Goal: Task Accomplishment & Management: Manage account settings

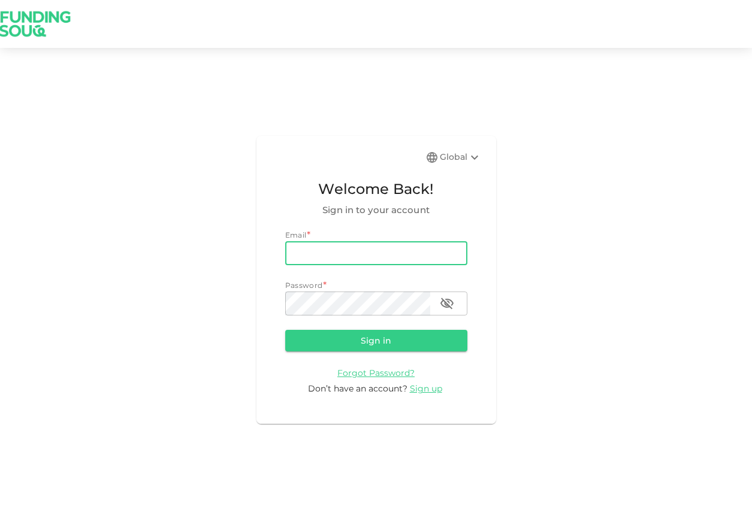
type input "[EMAIL_ADDRESS][DOMAIN_NAME]"
click at [376, 340] on button "Sign in" at bounding box center [376, 341] width 182 height 22
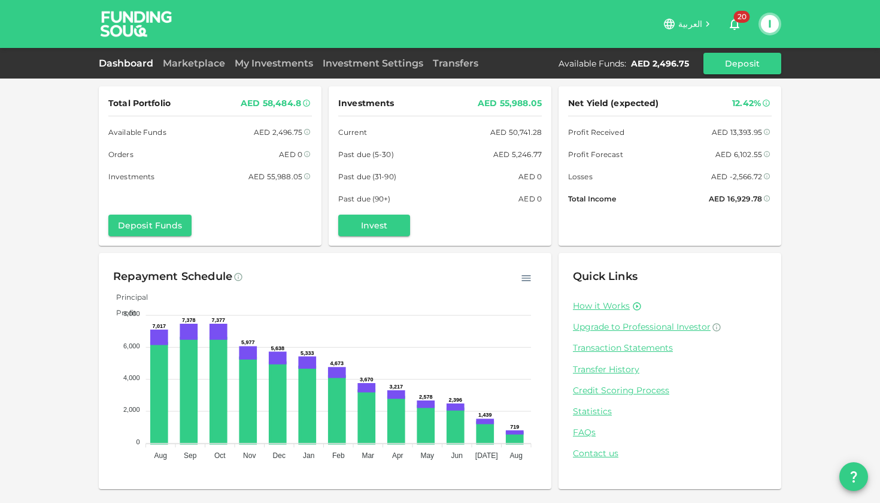
click at [78, 323] on div "Total Portfolio AED 58,484.8 Available Funds AED 2,496.75 Orders AED 0 Investme…" at bounding box center [440, 251] width 880 height 503
click at [190, 66] on link "Marketplace" at bounding box center [194, 62] width 72 height 11
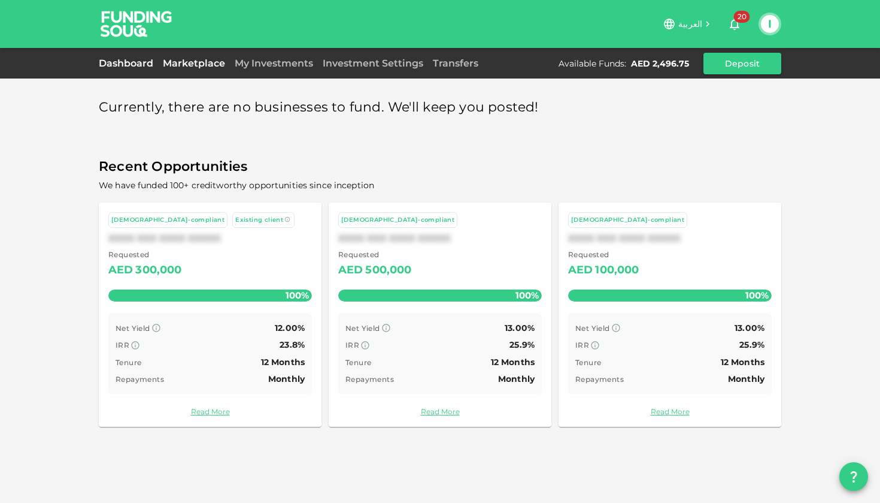
click at [124, 64] on link "Dashboard" at bounding box center [128, 62] width 59 height 11
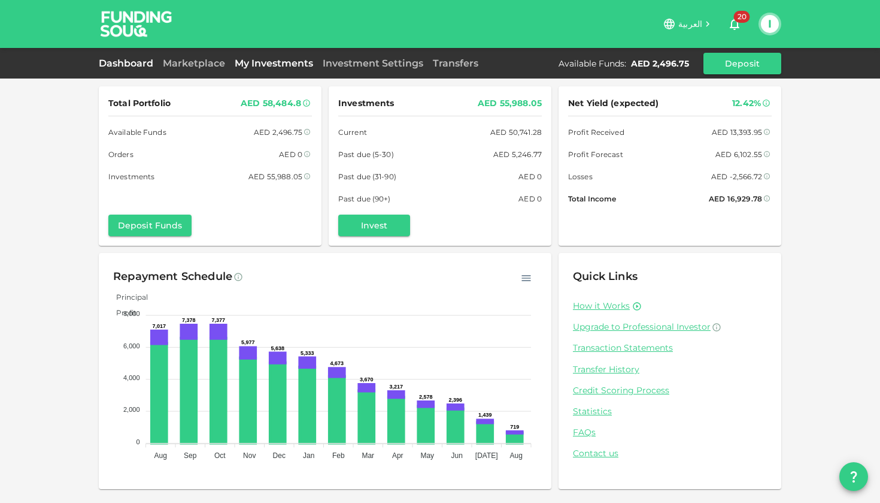
click at [281, 63] on link "My Investments" at bounding box center [274, 62] width 88 height 11
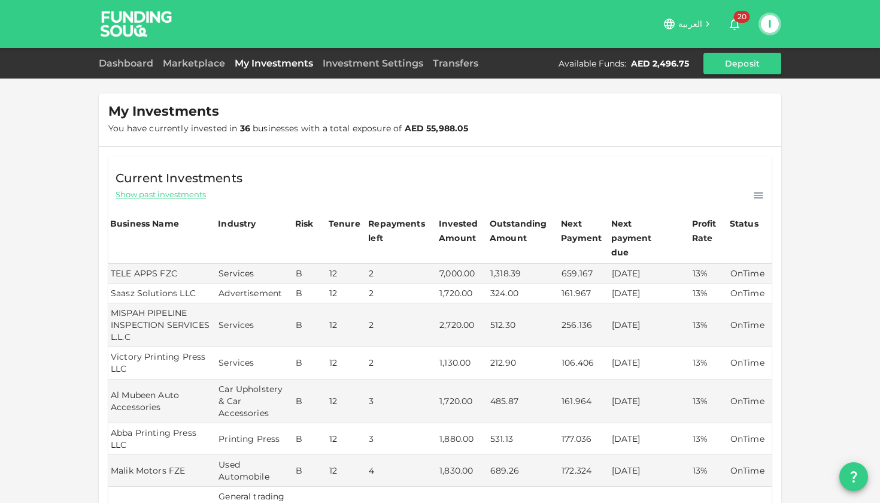
click at [45, 298] on div "My Investments You have currently invested in 36 businesses with a total exposu…" at bounding box center [440, 481] width 880 height 962
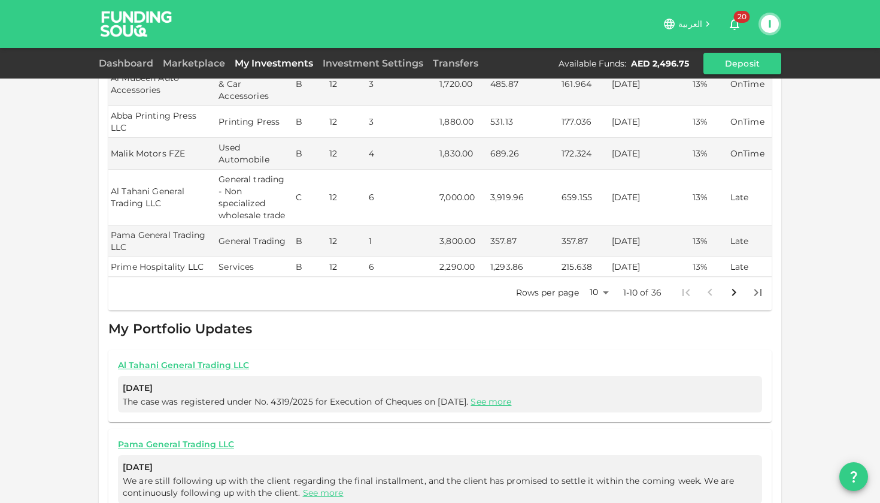
scroll to position [331, 0]
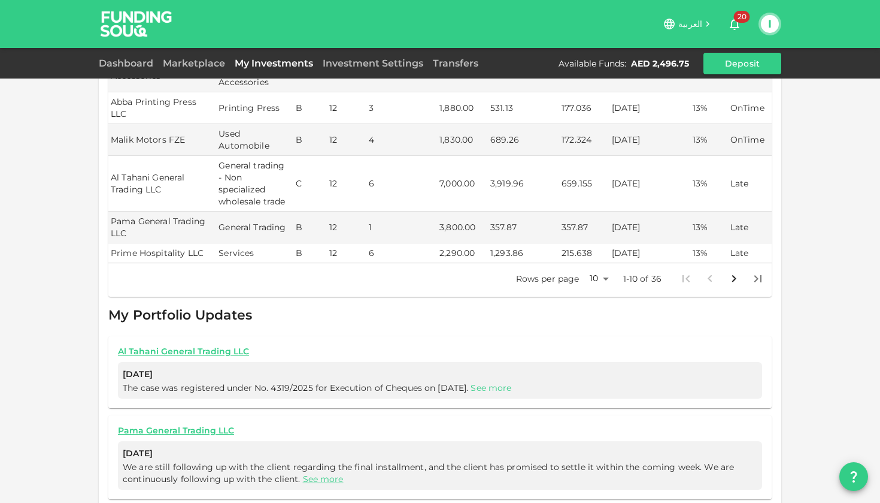
click at [511, 382] on link "See more" at bounding box center [491, 387] width 41 height 11
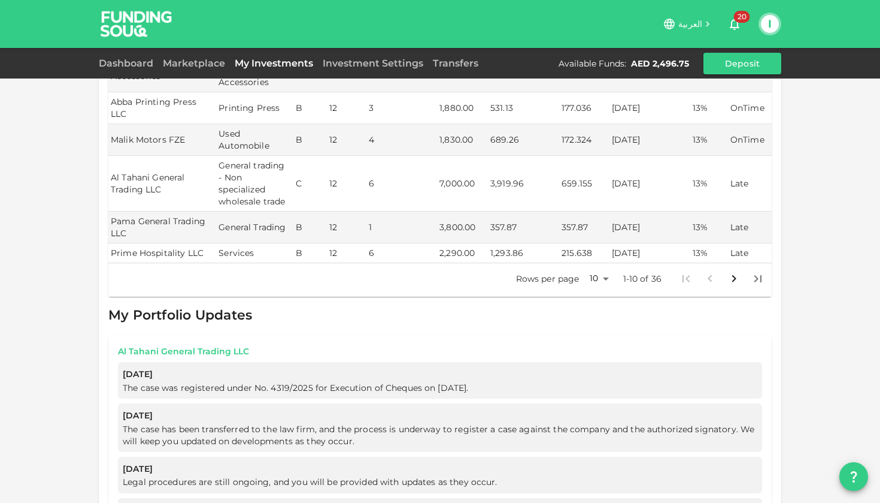
click at [207, 346] on link "Al Tahani General Trading LLC" at bounding box center [440, 351] width 644 height 11
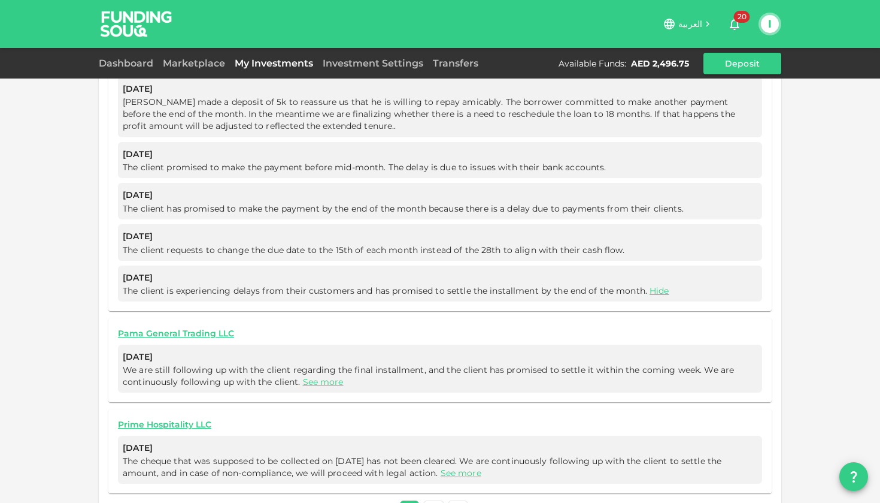
scroll to position [1360, 0]
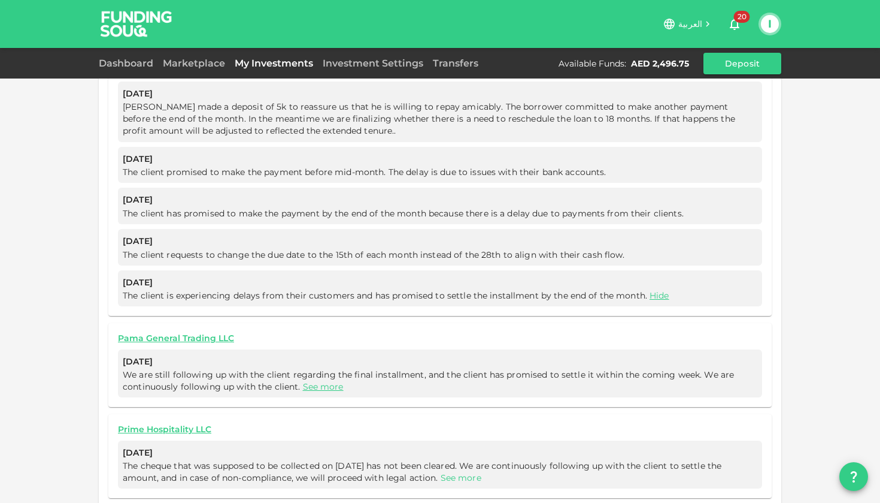
click at [473, 472] on link "See more" at bounding box center [461, 477] width 41 height 11
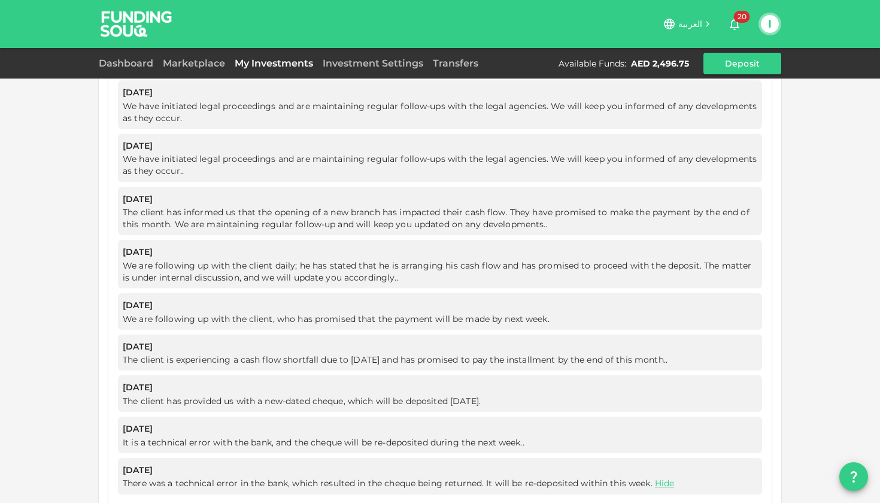
scroll to position [2132, 0]
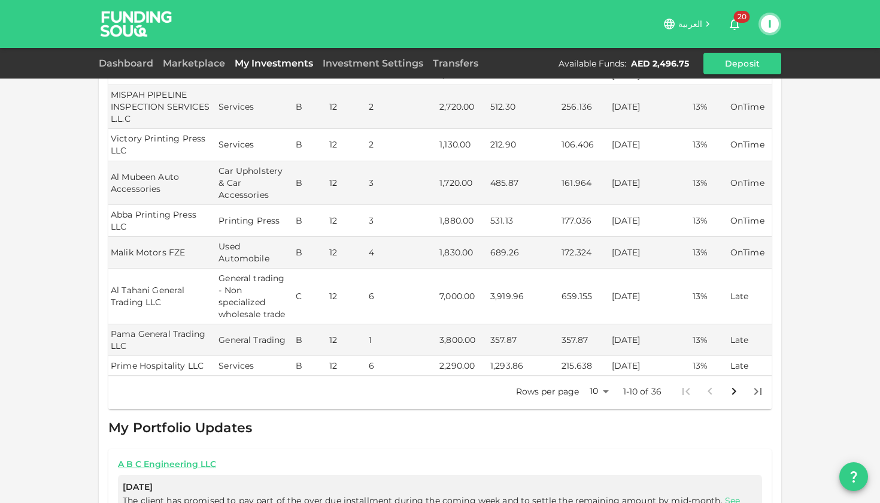
click at [68, 464] on div "My Investments You have currently invested in 36 businesses with a total exposu…" at bounding box center [440, 269] width 880 height 974
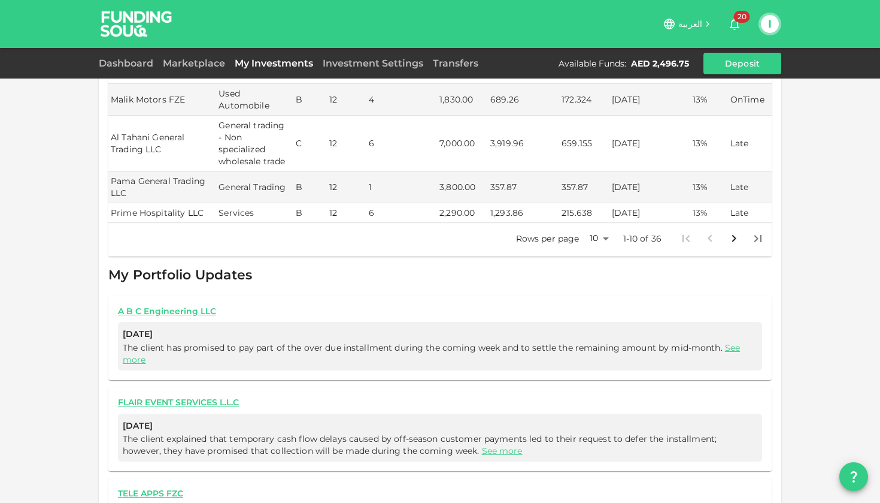
scroll to position [357, 0]
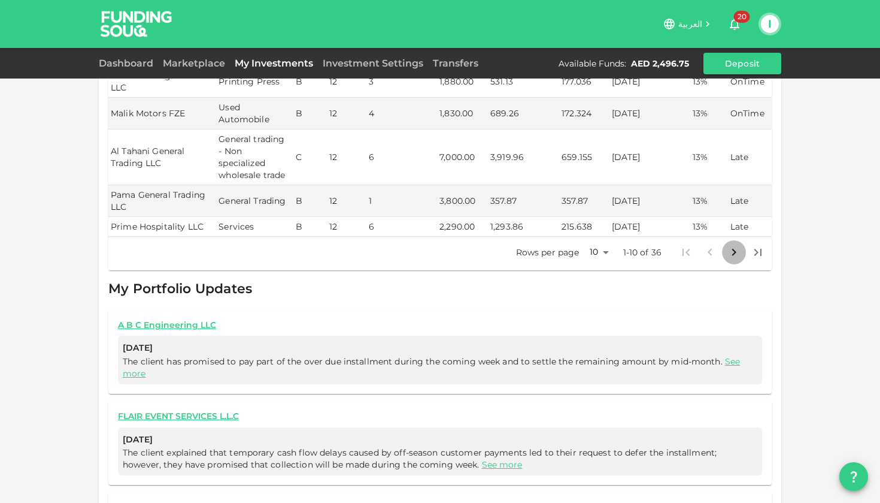
click at [732, 245] on icon "Go to next page" at bounding box center [734, 252] width 14 height 14
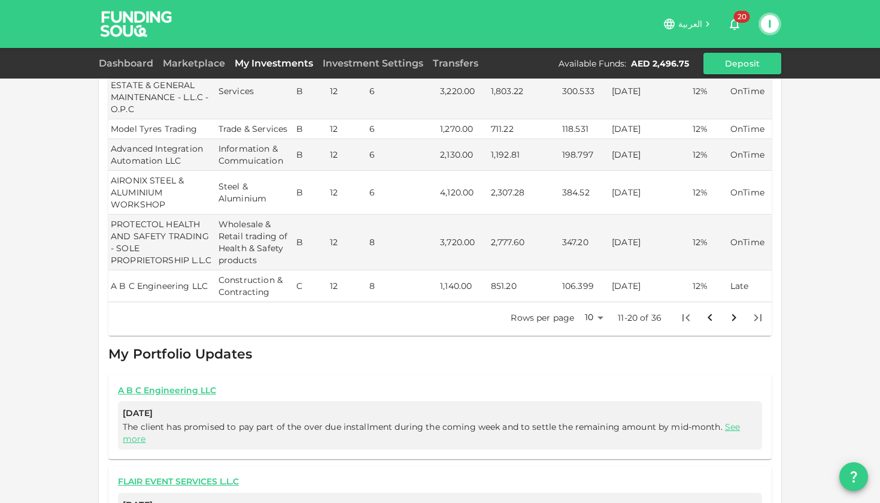
scroll to position [320, 0]
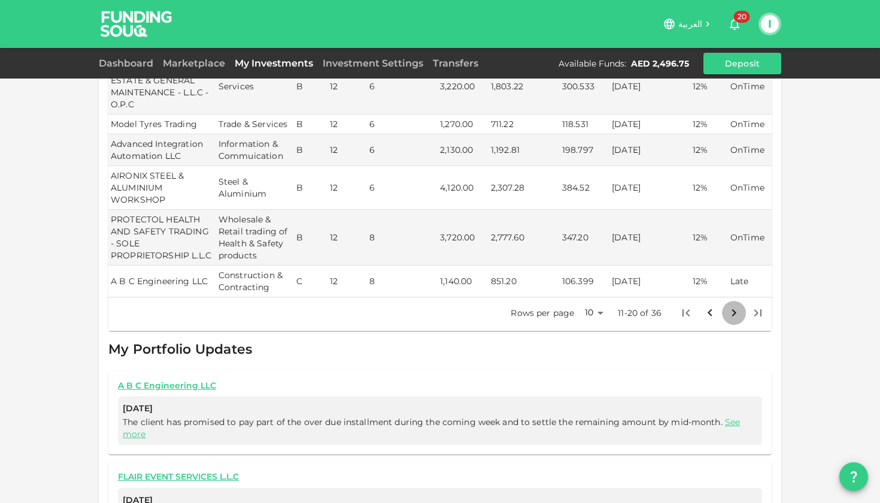
click at [736, 309] on icon "Go to next page" at bounding box center [734, 312] width 4 height 7
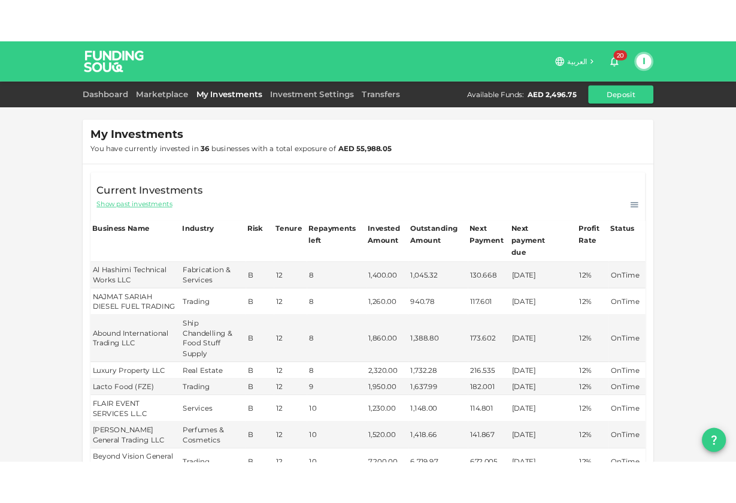
scroll to position [0, 0]
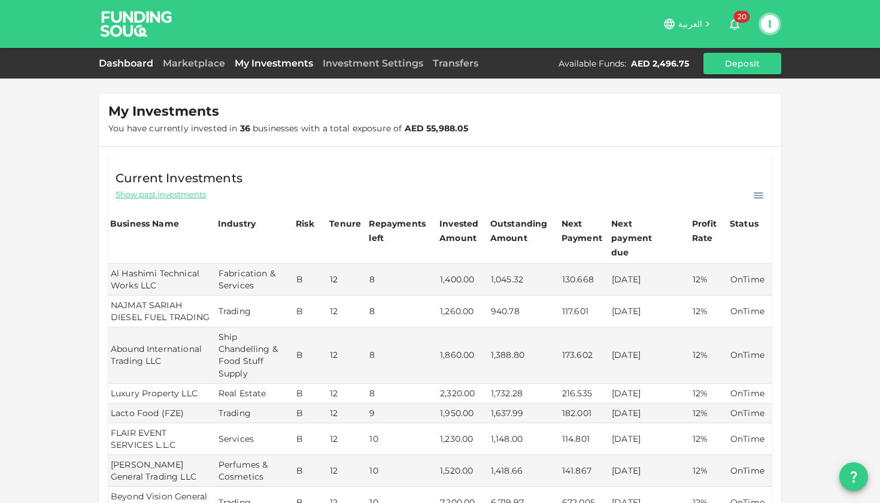
click at [111, 62] on link "Dashboard" at bounding box center [128, 62] width 59 height 11
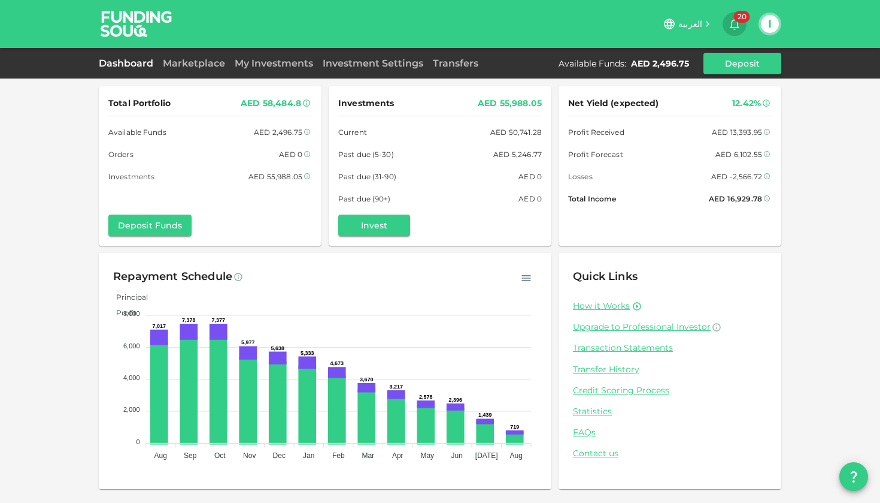
click at [740, 16] on span "20" at bounding box center [742, 17] width 16 height 12
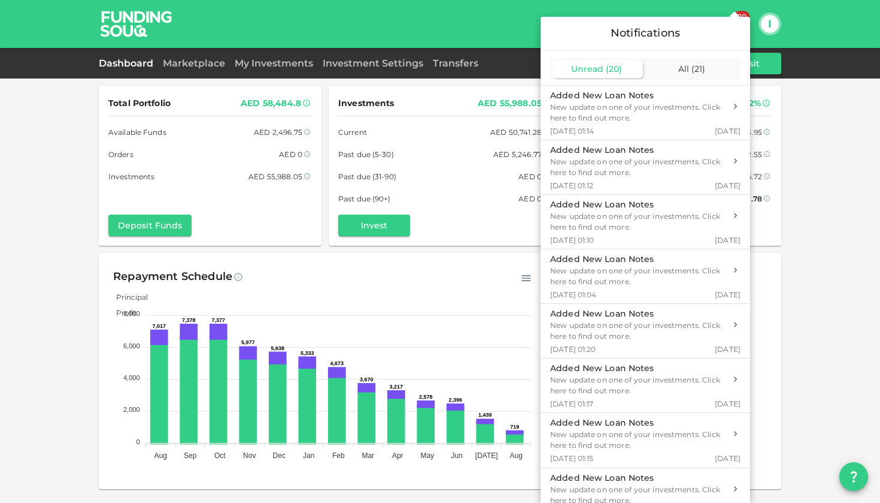
click at [751, 199] on div at bounding box center [440, 251] width 880 height 503
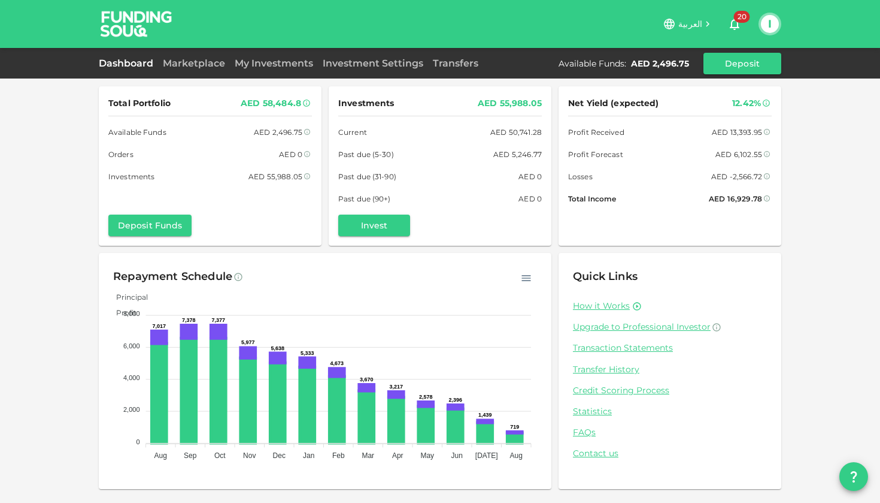
click at [751, 24] on button "I" at bounding box center [770, 24] width 18 height 18
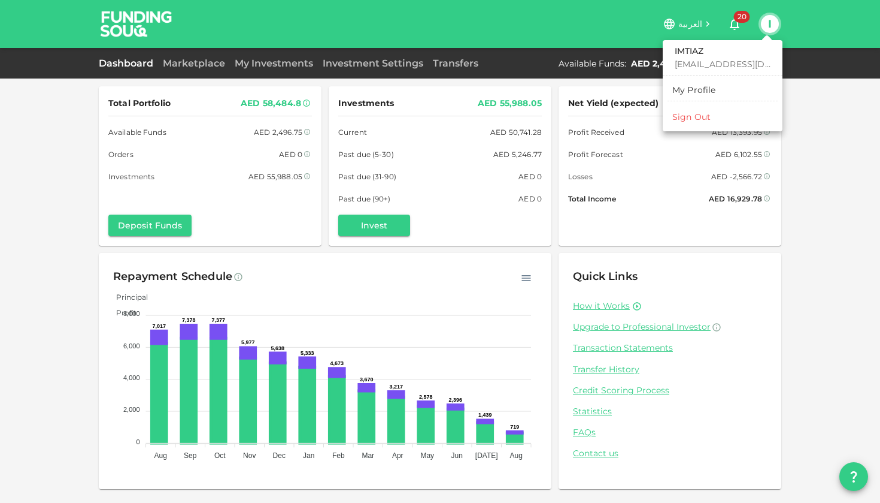
click at [685, 119] on div "Sign Out" at bounding box center [692, 117] width 38 height 12
